Goal: Task Accomplishment & Management: Manage account settings

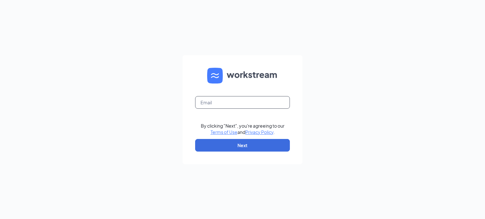
click at [234, 105] on input "text" at bounding box center [242, 102] width 95 height 13
type input "[EMAIL_ADDRESS][DOMAIN_NAME]"
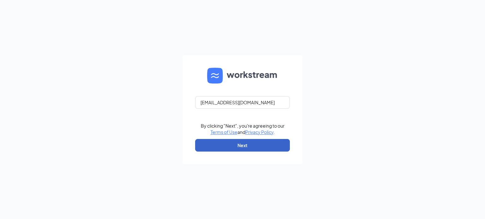
click at [241, 145] on button "Next" at bounding box center [242, 145] width 95 height 13
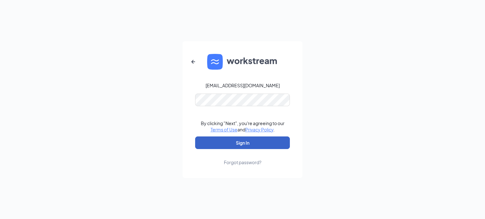
click at [240, 146] on button "Sign In" at bounding box center [242, 143] width 95 height 13
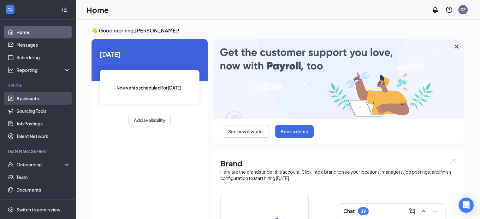
click at [33, 98] on link "Applicants" at bounding box center [43, 98] width 54 height 13
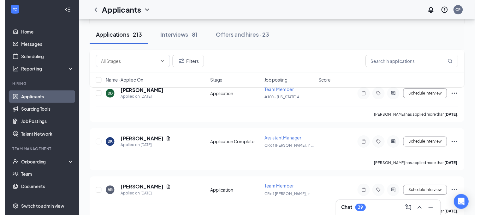
scroll to position [853, 0]
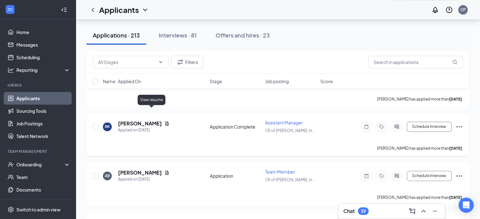
click at [165, 121] on icon "Document" at bounding box center [167, 123] width 5 height 5
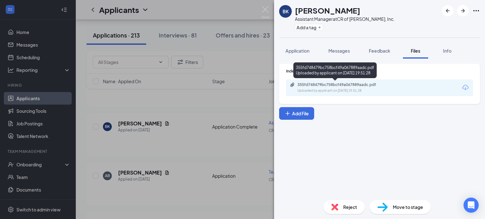
click at [357, 86] on div "355fd748479bc758bcf49a067889aadc.pdf" at bounding box center [342, 84] width 88 height 5
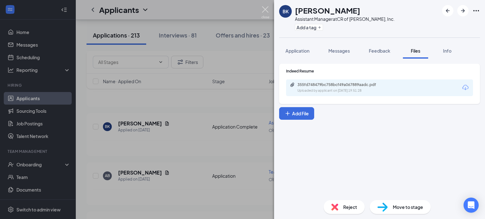
click at [267, 8] on img at bounding box center [266, 12] width 8 height 12
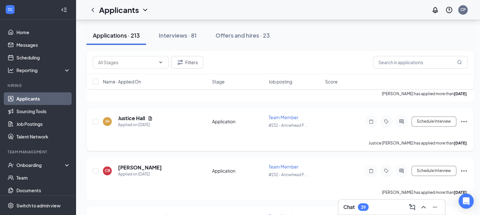
scroll to position [1105, 0]
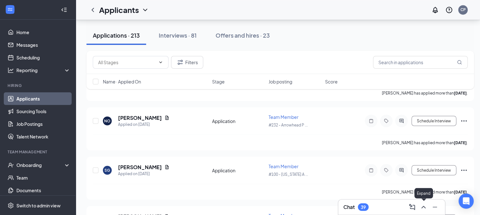
click at [424, 208] on icon "ChevronUp" at bounding box center [424, 207] width 8 height 8
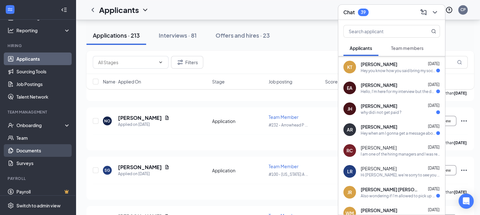
scroll to position [40, 0]
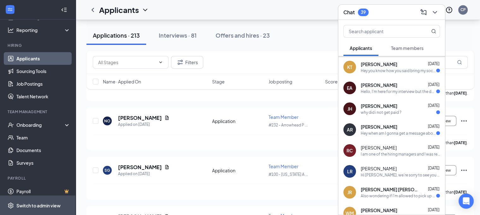
click at [37, 208] on div "Switch to admin view" at bounding box center [38, 205] width 44 height 6
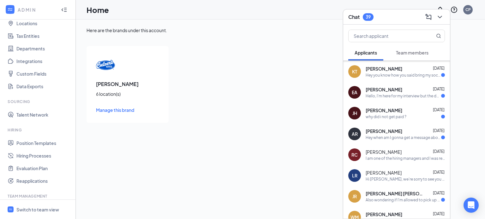
scroll to position [97, 0]
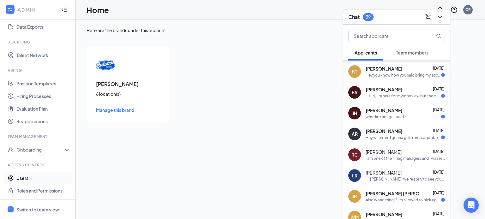
click at [24, 180] on link "Users" at bounding box center [43, 178] width 54 height 13
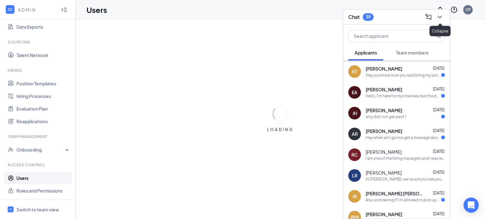
click at [440, 16] on icon "ChevronDown" at bounding box center [440, 17] width 8 height 8
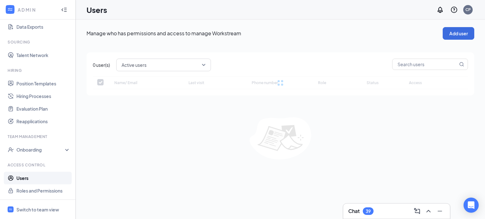
checkbox input "false"
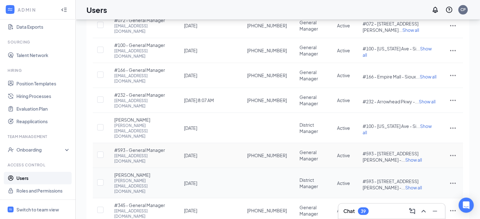
scroll to position [38, 0]
